Goal: Obtain resource: Obtain resource

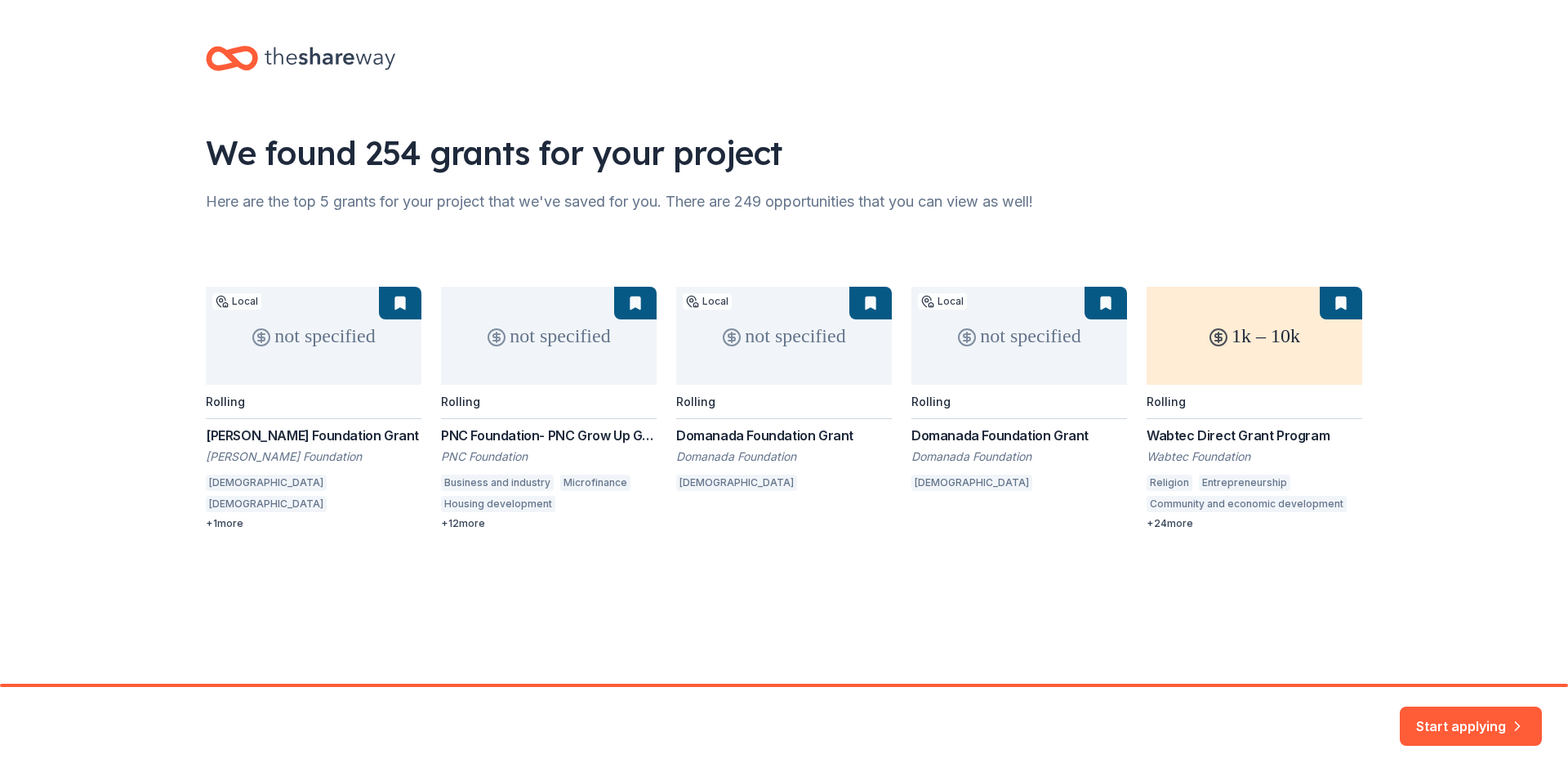
click at [1261, 338] on div "not specified Local Rolling Gadomski Foundation Grant Gadomski Foundation Catho…" at bounding box center [784, 408] width 1157 height 243
click at [1495, 720] on button "Start applying" at bounding box center [1471, 716] width 142 height 39
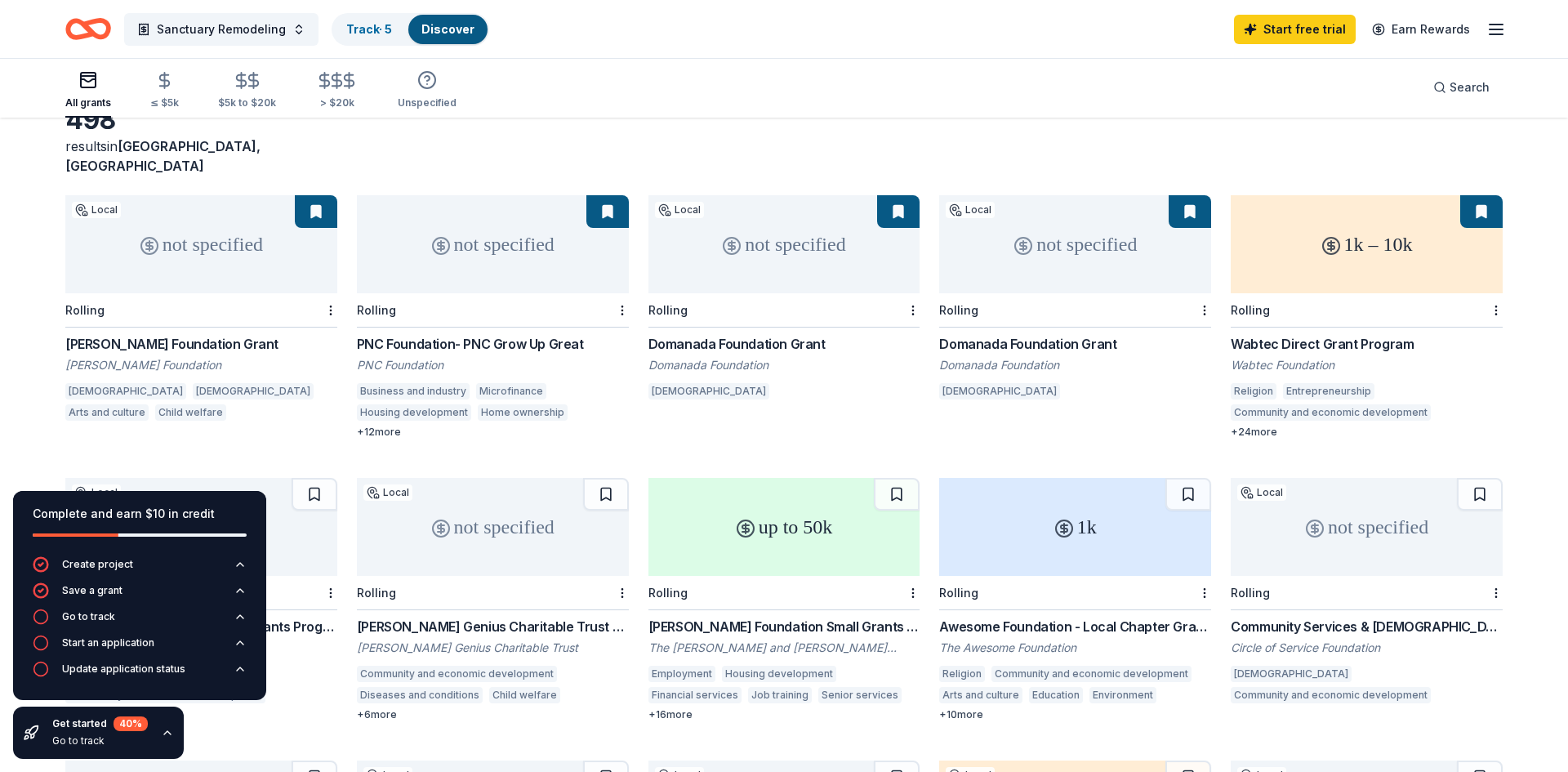
scroll to position [103, 0]
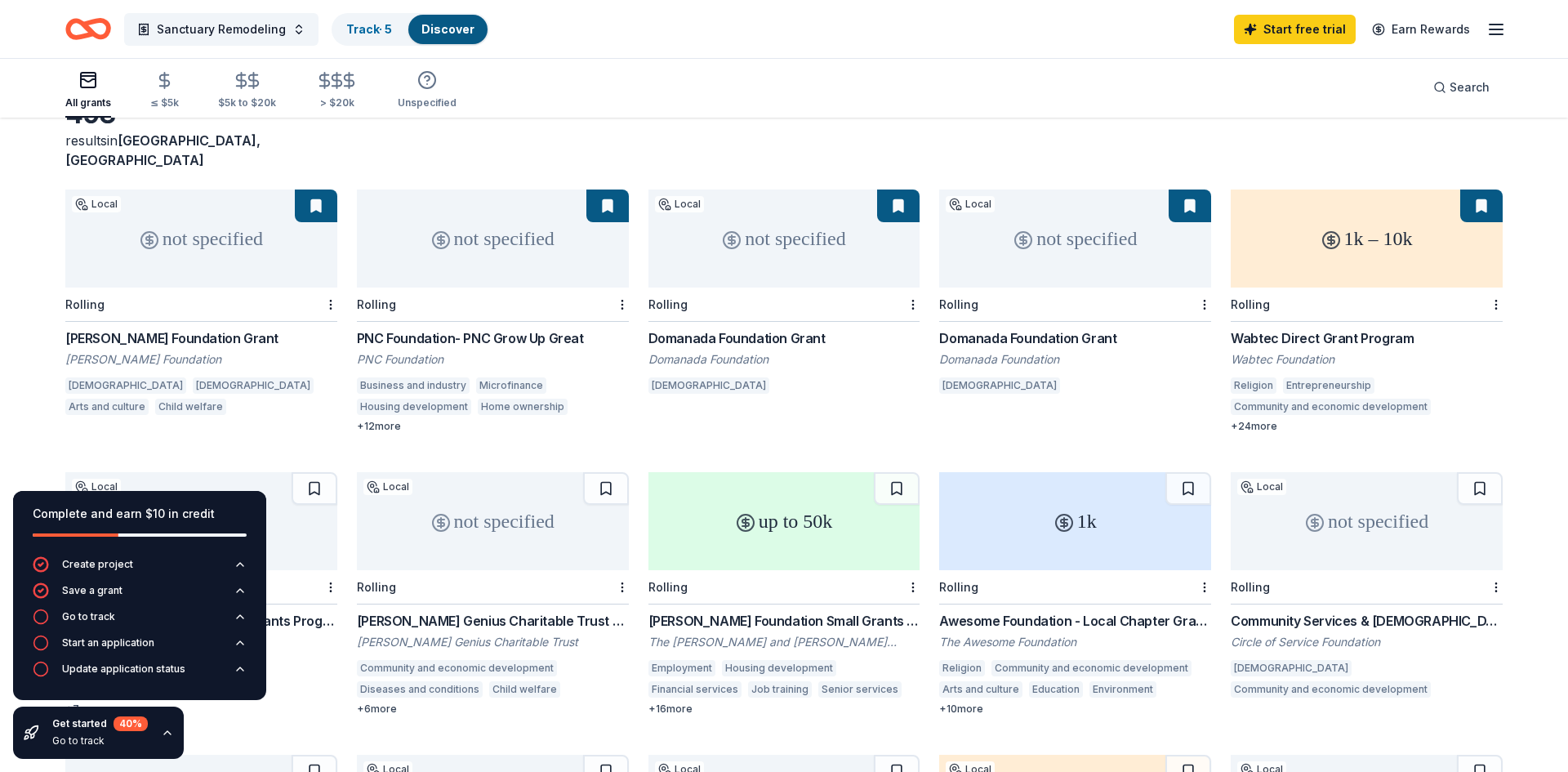
click at [1396, 218] on div "1k – 10k" at bounding box center [1367, 238] width 272 height 98
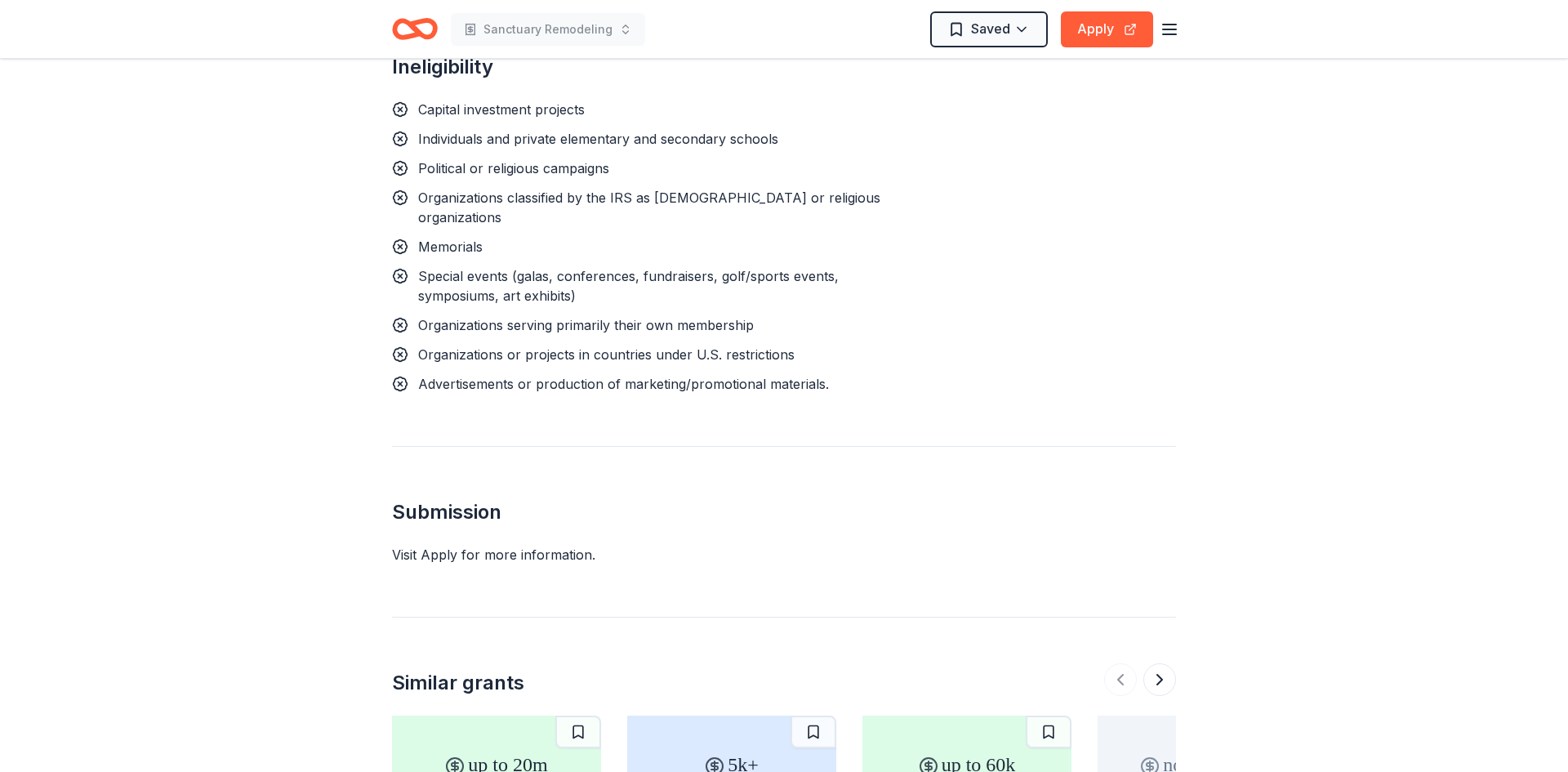
scroll to position [2068, 0]
